Goal: Task Accomplishment & Management: Use online tool/utility

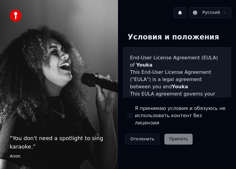
click at [128, 113] on button "Я принимаю условия и обязуюсь не использовать контент без лицензии" at bounding box center [130, 115] width 5 height 5
click at [183, 135] on button "Принять" at bounding box center [178, 139] width 29 height 11
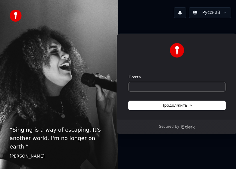
click at [160, 87] on input "Почта" at bounding box center [177, 86] width 97 height 9
type input "*"
click at [163, 109] on button "Продолжить" at bounding box center [177, 105] width 97 height 9
type input "**********"
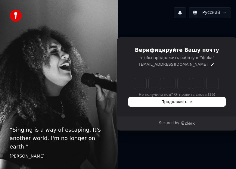
type input "*"
type input "**"
type input "*"
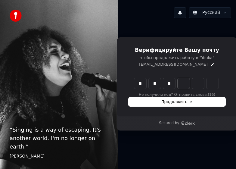
type input "***"
type input "*"
type input "****"
type input "*"
type input "******"
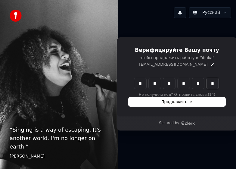
type input "*"
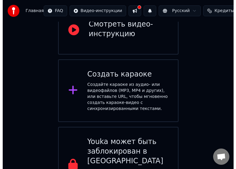
scroll to position [90, 0]
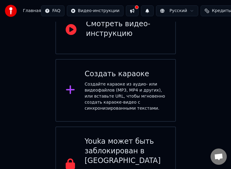
click at [102, 81] on div "Создайте караоке из аудио- или видеофайлов (MP3, MP4 и других), или вставьте UR…" at bounding box center [125, 96] width 81 height 30
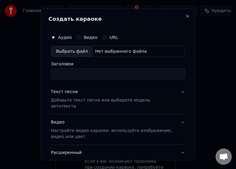
type input "*"
type input "*********"
click at [79, 39] on button "Видео" at bounding box center [78, 37] width 5 height 5
click at [79, 77] on input "Заголовок" at bounding box center [118, 73] width 134 height 11
type input "********"
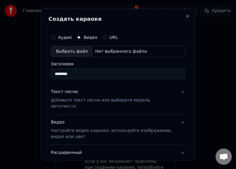
click at [55, 40] on div "Аудио Видео URL" at bounding box center [118, 37] width 134 height 12
click at [54, 37] on button "Аудио" at bounding box center [53, 37] width 5 height 5
click at [70, 71] on input "Заголовок" at bounding box center [118, 73] width 134 height 11
click at [76, 51] on div "Выбрать файл" at bounding box center [72, 51] width 42 height 11
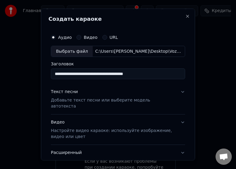
drag, startPoint x: 156, startPoint y: 71, endPoint x: -47, endPoint y: 66, distance: 203.2
click at [0, 66] on html "**********" at bounding box center [118, 51] width 236 height 283
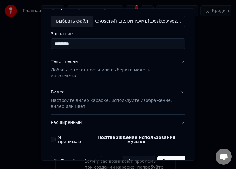
type input "*********"
click at [95, 68] on p "Добавьте текст песни или выберите модель автотекста" at bounding box center [113, 73] width 125 height 12
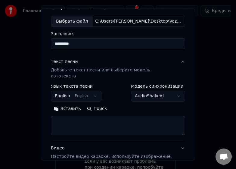
click at [89, 91] on button "English English" at bounding box center [76, 96] width 51 height 11
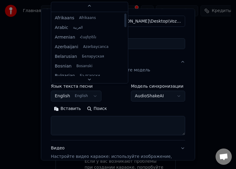
scroll to position [0, 0]
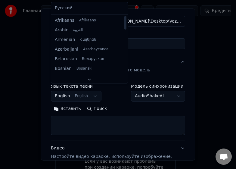
select select "**"
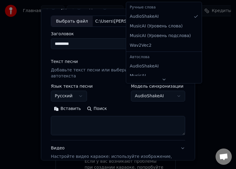
click at [146, 92] on body "**********" at bounding box center [115, 51] width 231 height 283
click at [149, 98] on body "**********" at bounding box center [115, 51] width 231 height 283
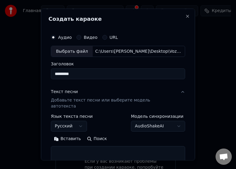
click at [68, 99] on p "Добавьте текст песни или выберите модель автотекста" at bounding box center [113, 103] width 125 height 12
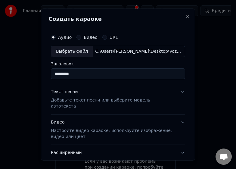
click at [74, 99] on p "Добавьте текст песни или выберите модель автотекста" at bounding box center [113, 103] width 125 height 12
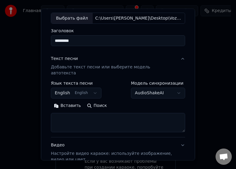
scroll to position [60, 0]
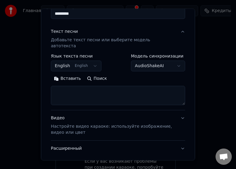
click at [85, 86] on textarea at bounding box center [118, 95] width 134 height 19
paste textarea "**********"
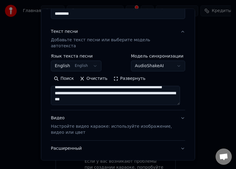
scroll to position [125, 0]
drag, startPoint x: 118, startPoint y: 95, endPoint x: 55, endPoint y: 87, distance: 63.2
click at [55, 87] on textarea at bounding box center [115, 95] width 129 height 19
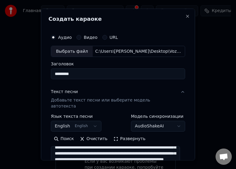
scroll to position [90, 0]
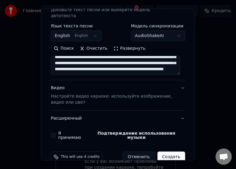
type textarea "**********"
click at [77, 93] on p "Настройте видео караоке: используйте изображение, видео или цвет" at bounding box center [113, 99] width 125 height 12
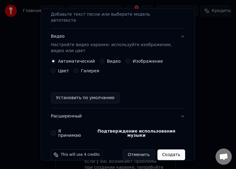
scroll to position [86, 0]
click at [56, 68] on button "Цвет" at bounding box center [53, 70] width 5 height 5
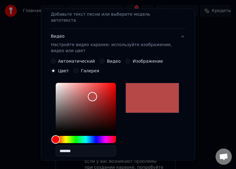
drag, startPoint x: 85, startPoint y: 111, endPoint x: 98, endPoint y: 93, distance: 22.5
click at [98, 93] on div "Color" at bounding box center [86, 107] width 60 height 49
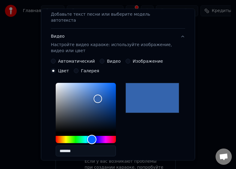
type input "*******"
drag, startPoint x: 86, startPoint y: 136, endPoint x: 93, endPoint y: 136, distance: 6.6
click at [93, 136] on div "Hue" at bounding box center [86, 139] width 60 height 7
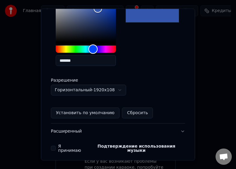
scroll to position [191, 0]
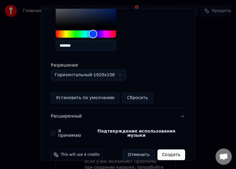
click at [53, 131] on button "Я принимаю Подтверждение использования музыки" at bounding box center [53, 133] width 5 height 5
click at [166, 149] on button "Создать" at bounding box center [171, 154] width 28 height 11
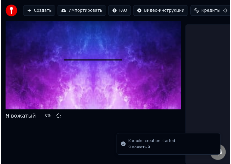
scroll to position [23, 0]
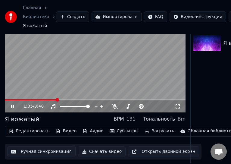
click at [7, 104] on div "1:05 / 3:48" at bounding box center [95, 106] width 181 height 12
click at [12, 104] on icon at bounding box center [17, 106] width 14 height 5
click at [21, 98] on video at bounding box center [95, 62] width 181 height 102
click at [5, 100] on span at bounding box center [5, 99] width 0 height 1
click at [177, 107] on div "0:04 / 3:48" at bounding box center [95, 106] width 181 height 12
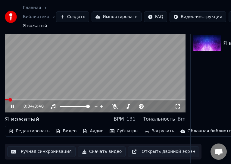
click at [178, 107] on icon at bounding box center [178, 106] width 6 height 5
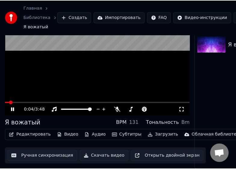
scroll to position [0, 0]
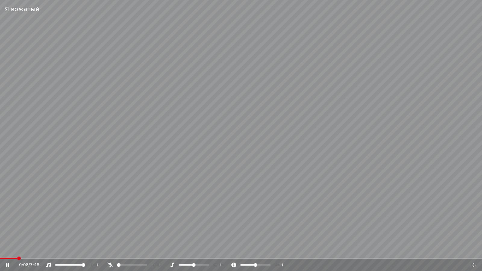
click at [17, 169] on span at bounding box center [19, 258] width 4 height 4
click at [2, 169] on video at bounding box center [241, 135] width 482 height 271
click at [0, 169] on span at bounding box center [2, 258] width 4 height 4
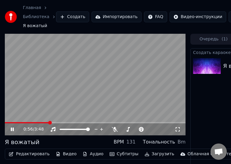
click at [11, 127] on icon at bounding box center [17, 129] width 14 height 5
click at [33, 153] on button "Редактировать" at bounding box center [29, 154] width 46 height 8
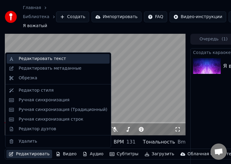
click at [47, 61] on div "Редактировать текст" at bounding box center [42, 59] width 47 height 6
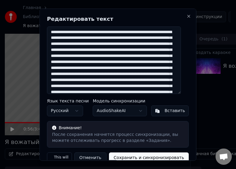
drag, startPoint x: 83, startPoint y: 33, endPoint x: 3, endPoint y: 33, distance: 79.8
click at [3, 33] on body "Главная Библиотека Я вожатый Создать Импортировать FAQ Видео-инструкции Кредиты…" at bounding box center [115, 84] width 231 height 169
drag, startPoint x: 120, startPoint y: 73, endPoint x: 102, endPoint y: 75, distance: 18.1
click at [102, 75] on textarea at bounding box center [114, 59] width 134 height 67
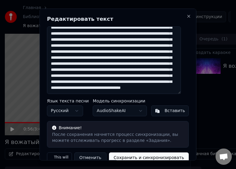
scroll to position [58, 0]
drag, startPoint x: 123, startPoint y: 45, endPoint x: 106, endPoint y: 47, distance: 17.3
click at [106, 47] on textarea at bounding box center [114, 59] width 134 height 67
drag, startPoint x: 105, startPoint y: 77, endPoint x: 89, endPoint y: 77, distance: 16.3
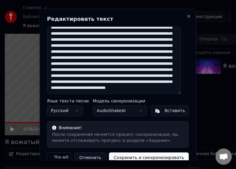
click at [89, 77] on textarea at bounding box center [114, 59] width 134 height 67
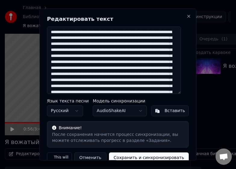
drag, startPoint x: 123, startPoint y: 57, endPoint x: 107, endPoint y: 58, distance: 15.7
click at [107, 58] on textarea at bounding box center [114, 59] width 134 height 67
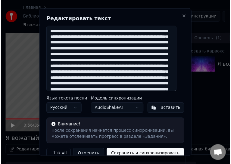
scroll to position [19, 0]
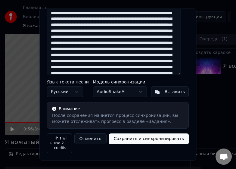
type textarea "**********"
click at [156, 135] on button "Сохранить и синхронизировать" at bounding box center [149, 138] width 80 height 11
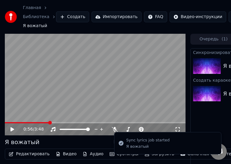
scroll to position [28, 0]
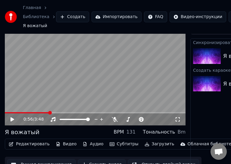
scroll to position [0, 0]
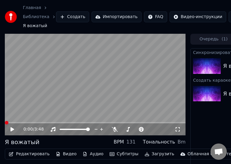
click at [5, 123] on span at bounding box center [5, 122] width 0 height 1
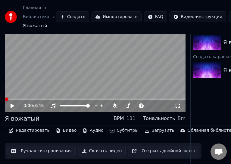
scroll to position [28, 0]
click at [11, 103] on icon at bounding box center [17, 105] width 14 height 5
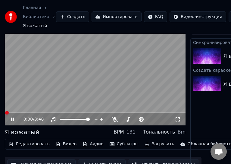
scroll to position [0, 0]
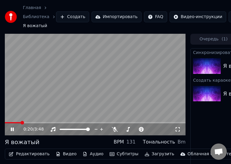
click at [14, 128] on icon at bounding box center [17, 129] width 14 height 5
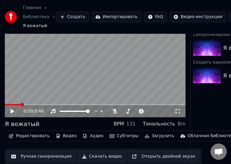
scroll to position [28, 0]
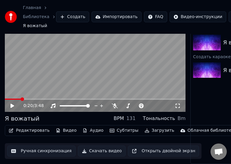
click at [99, 148] on button "Скачать видео" at bounding box center [102, 150] width 48 height 11
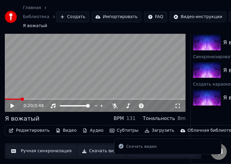
click at [120, 146] on icon "Notifications alt+T" at bounding box center [121, 146] width 5 height 5
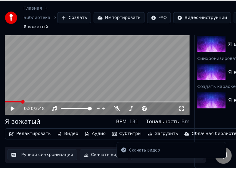
scroll to position [0, 0]
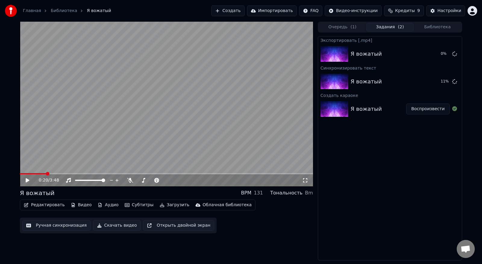
click at [236, 114] on div "Я вожатый Воспроизвести" at bounding box center [390, 109] width 144 height 20
click at [236, 84] on div "Я вожатый" at bounding box center [389, 81] width 78 height 8
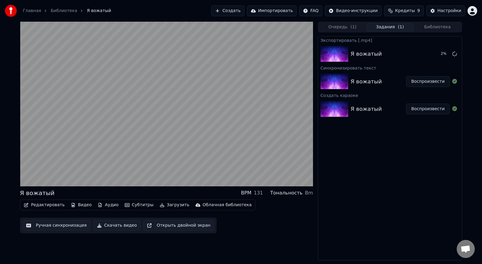
click at [236, 84] on div "Я вожатый" at bounding box center [377, 81] width 55 height 8
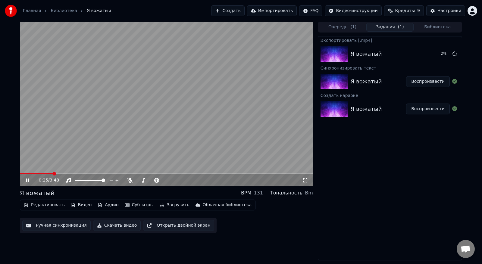
click at [26, 169] on icon at bounding box center [27, 180] width 3 height 4
click at [236, 60] on div "Я вожатый 6 %" at bounding box center [390, 54] width 144 height 20
click at [236, 83] on img at bounding box center [334, 82] width 28 height 16
drag, startPoint x: 44, startPoint y: 172, endPoint x: 0, endPoint y: 172, distance: 43.6
click at [0, 169] on div "0:25 / 3:48 Я вожатый BPM 131 Тональность Bm Редактировать Видео Аудио Субтитры…" at bounding box center [241, 141] width 482 height 239
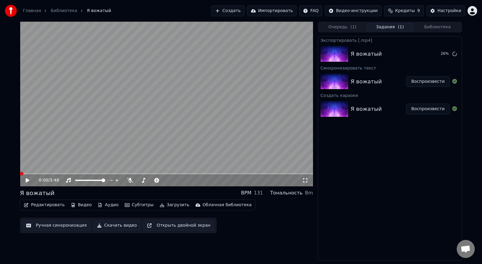
click at [20, 169] on span at bounding box center [20, 173] width 0 height 1
click at [26, 169] on icon at bounding box center [28, 180] width 4 height 4
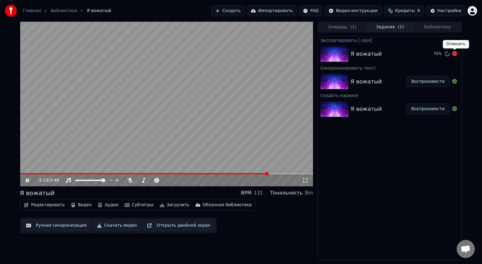
click at [236, 54] on icon at bounding box center [454, 53] width 5 height 5
click at [236, 55] on icon at bounding box center [454, 53] width 5 height 5
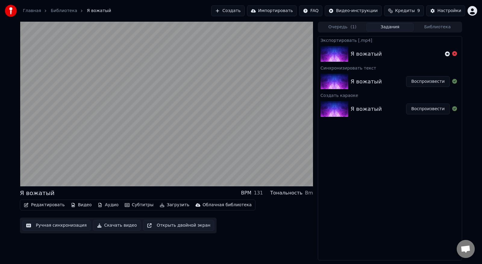
click at [236, 52] on div at bounding box center [451, 53] width 12 height 7
click at [236, 54] on icon at bounding box center [454, 53] width 5 height 5
click at [236, 55] on icon at bounding box center [454, 53] width 5 height 5
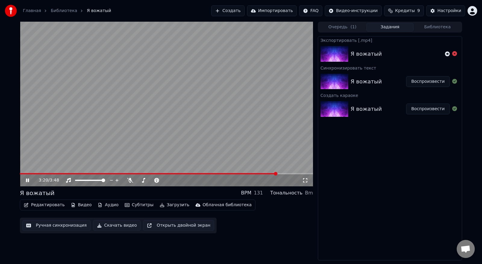
click at [29, 169] on icon at bounding box center [27, 180] width 3 height 4
click at [50, 169] on button "Редактировать" at bounding box center [44, 205] width 46 height 8
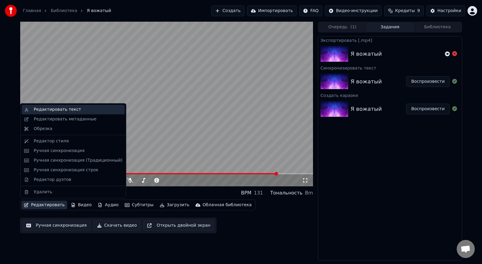
click at [68, 110] on div "Редактировать текст" at bounding box center [57, 110] width 47 height 6
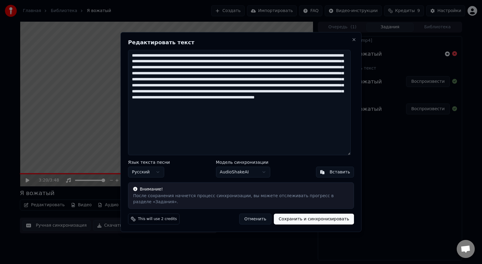
drag, startPoint x: 195, startPoint y: 112, endPoint x: 178, endPoint y: 110, distance: 17.5
click at [178, 110] on textarea at bounding box center [239, 103] width 222 height 106
type textarea "**********"
click at [236, 169] on button "Сохранить и синхронизировать" at bounding box center [314, 219] width 80 height 11
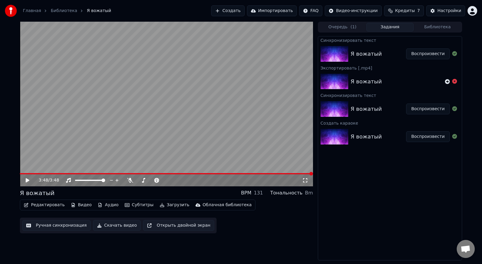
click at [29, 169] on icon at bounding box center [32, 180] width 14 height 5
click at [26, 169] on icon at bounding box center [32, 180] width 14 height 5
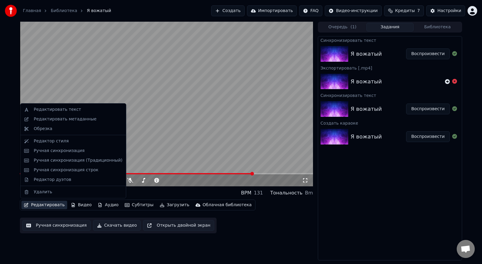
click at [46, 169] on button "Редактировать" at bounding box center [44, 205] width 46 height 8
click at [54, 109] on div "Редактировать текст" at bounding box center [57, 110] width 47 height 6
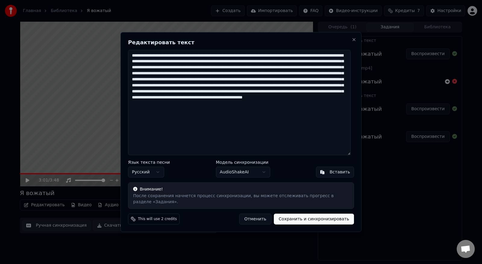
drag, startPoint x: 220, startPoint y: 70, endPoint x: 323, endPoint y: 76, distance: 103.4
click at [236, 76] on textarea at bounding box center [239, 103] width 222 height 106
click at [236, 94] on textarea at bounding box center [239, 103] width 222 height 106
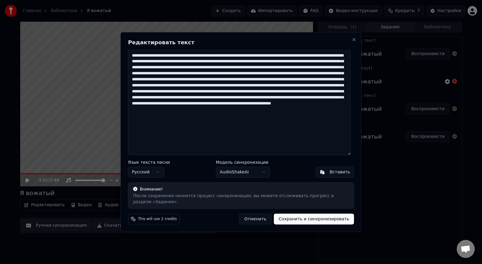
drag, startPoint x: 303, startPoint y: 118, endPoint x: 178, endPoint y: 131, distance: 125.9
click at [178, 131] on textarea at bounding box center [239, 103] width 222 height 106
click at [178, 127] on textarea at bounding box center [239, 103] width 222 height 106
click at [236, 151] on textarea at bounding box center [239, 103] width 222 height 106
type textarea "**********"
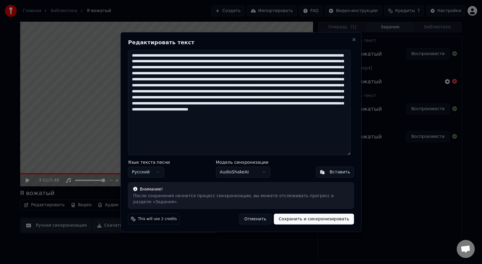
click at [236, 169] on button "Сохранить и синхронизировать" at bounding box center [314, 219] width 80 height 11
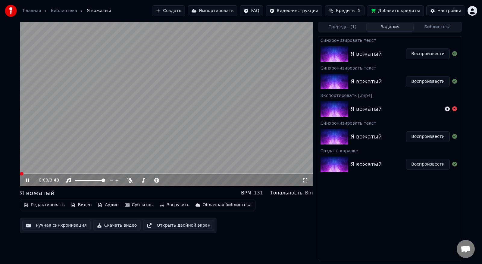
click at [20, 169] on span at bounding box center [20, 173] width 0 height 1
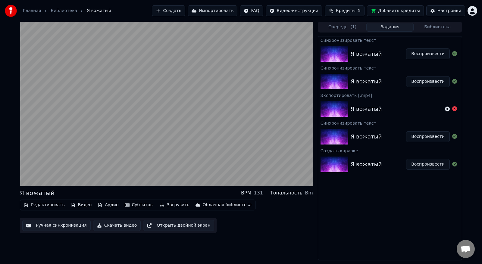
click at [51, 169] on button "Редактировать" at bounding box center [44, 205] width 46 height 8
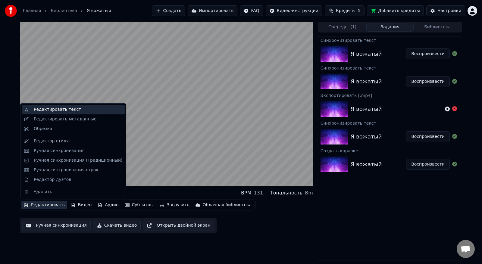
click at [59, 113] on div "Редактировать текст" at bounding box center [73, 110] width 103 height 10
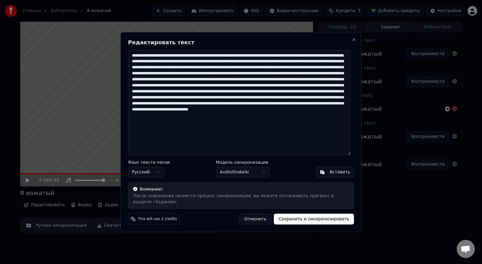
click at [236, 133] on textarea at bounding box center [239, 103] width 222 height 106
click at [236, 169] on button "Отменить" at bounding box center [255, 219] width 32 height 11
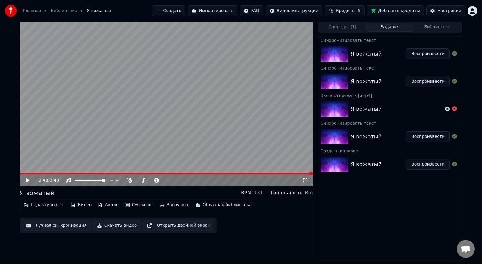
click at [73, 169] on button "Видео" at bounding box center [81, 205] width 26 height 8
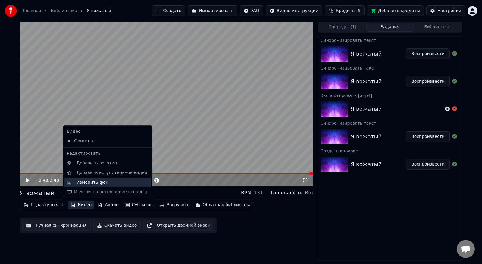
click at [122, 169] on div "Изменить фон" at bounding box center [112, 182] width 72 height 6
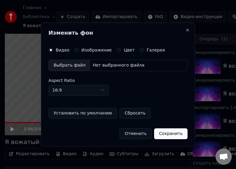
click at [73, 65] on div "Выбрать файл" at bounding box center [70, 65] width 42 height 11
click at [91, 51] on label "Изображение" at bounding box center [97, 50] width 30 height 4
click at [79, 51] on button "Изображение" at bounding box center [76, 50] width 5 height 5
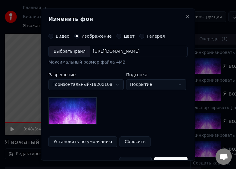
click at [71, 51] on div "Выбрать файл" at bounding box center [70, 51] width 42 height 11
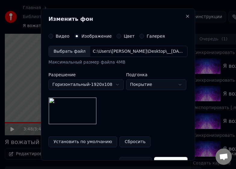
click at [70, 50] on div "Выбрать файл" at bounding box center [70, 51] width 42 height 11
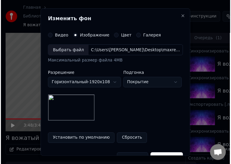
scroll to position [15, 0]
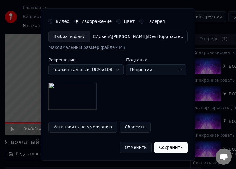
click at [165, 145] on button "Сохранить" at bounding box center [170, 147] width 33 height 11
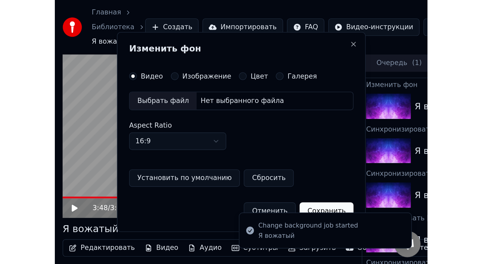
scroll to position [0, 0]
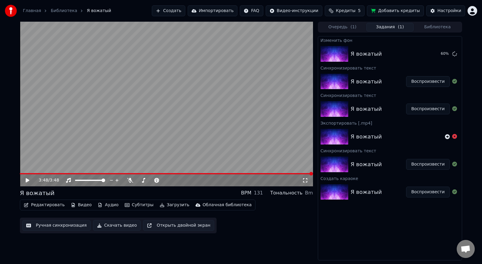
click at [236, 13] on span "Кредиты" at bounding box center [346, 11] width 20 height 6
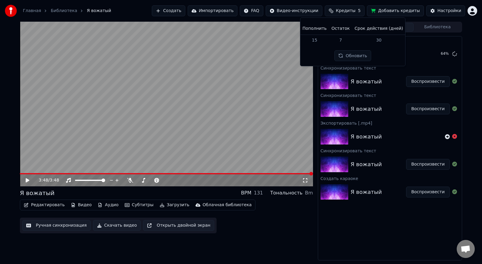
click at [236, 12] on button "Добавить кредиты" at bounding box center [395, 10] width 57 height 11
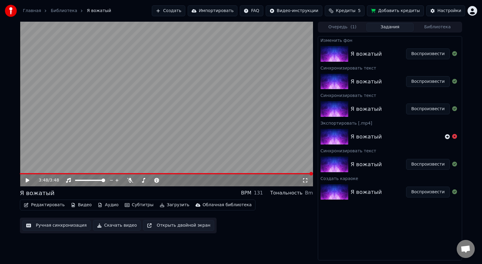
click at [236, 55] on img at bounding box center [334, 54] width 28 height 16
click at [236, 55] on button "Воспроизвести" at bounding box center [428, 53] width 44 height 11
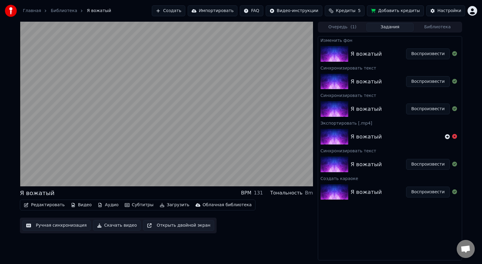
click at [236, 48] on button "Воспроизвести" at bounding box center [428, 53] width 44 height 11
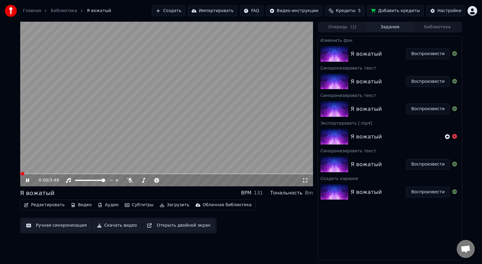
click at [236, 51] on div "Я вожатый" at bounding box center [377, 54] width 55 height 8
click at [27, 169] on icon at bounding box center [32, 180] width 14 height 5
click at [120, 169] on button "Скачать видео" at bounding box center [117, 225] width 48 height 11
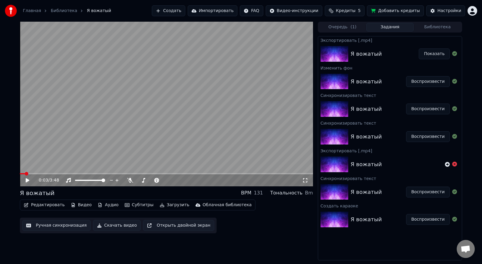
click at [236, 54] on button "Показать" at bounding box center [433, 53] width 31 height 11
